Goal: Task Accomplishment & Management: Complete application form

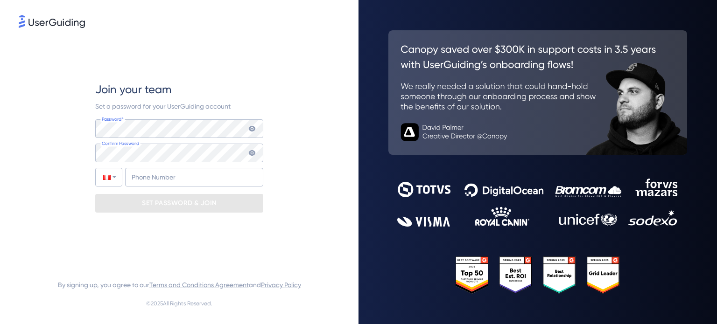
click at [82, 147] on div "Join your team Set a password for your UserGuiding account Password* Your passw…" at bounding box center [179, 147] width 321 height 235
click at [250, 129] on icon at bounding box center [252, 129] width 7 height 6
click at [250, 129] on icon at bounding box center [252, 128] width 7 height 7
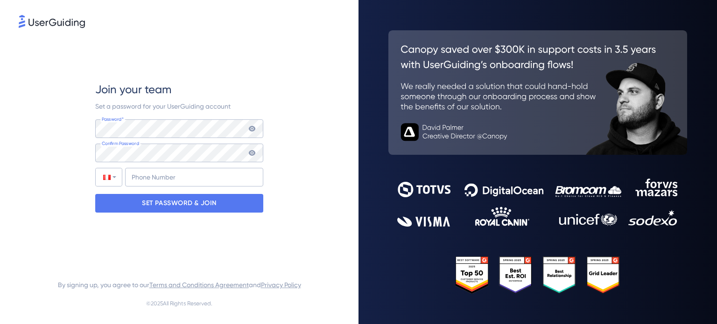
click at [252, 130] on icon at bounding box center [252, 129] width 7 height 6
click at [14, 132] on div "Join your team Set a password for your UserGuiding account Password* Your passw…" at bounding box center [179, 162] width 358 height 324
click at [239, 182] on input "+51" at bounding box center [194, 177] width 138 height 19
type input "[PHONE_NUMBER]"
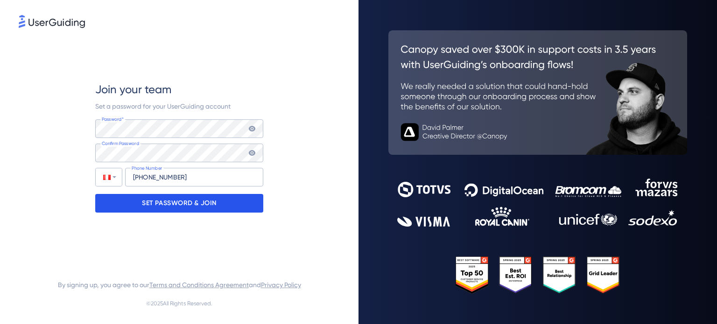
click at [211, 202] on p "SET PASSWORD & JOIN" at bounding box center [179, 203] width 75 height 15
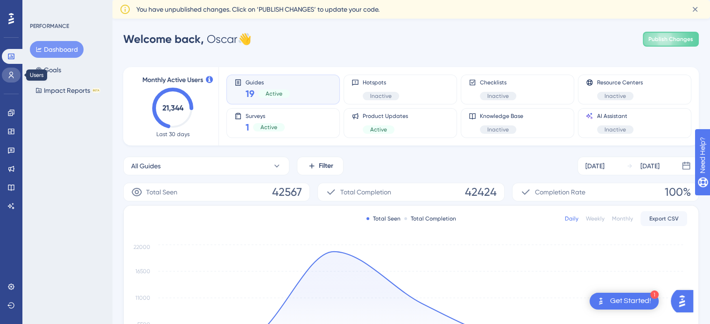
click at [13, 71] on icon at bounding box center [10, 74] width 7 height 7
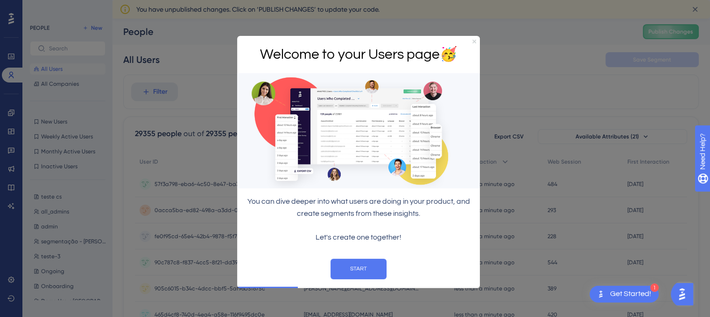
click at [475, 41] on icon "Close Preview" at bounding box center [474, 41] width 4 height 4
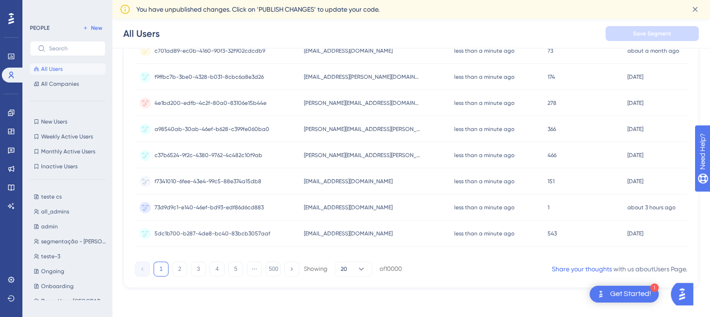
scroll to position [451, 0]
